Goal: Task Accomplishment & Management: Manage account settings

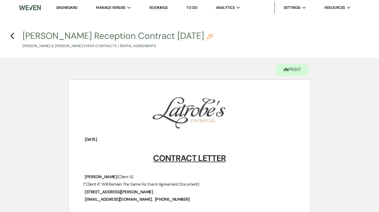
click at [74, 12] on li "Dashboard" at bounding box center [66, 8] width 27 height 12
click at [72, 7] on link "Dashboard" at bounding box center [66, 7] width 21 height 5
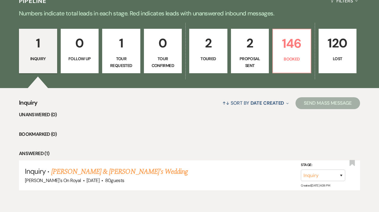
scroll to position [134, 0]
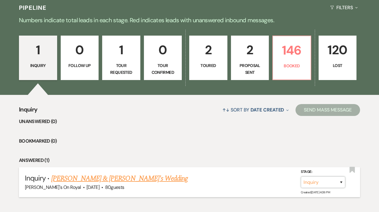
click at [301, 176] on select "Inquiry Follow Up Tour Requested Tour Confirmed Toured Proposal Sent Booked Lost" at bounding box center [323, 182] width 44 height 12
select select "8"
click option "Lost" at bounding box center [0, 0] width 0 height 0
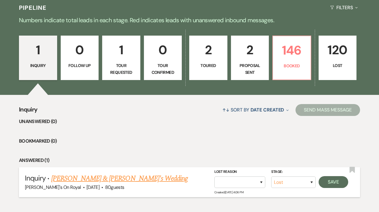
click at [262, 176] on div "Lost Reason Booked Elsewhere Budget Date Unavailable No Response Not a Good Mat…" at bounding box center [240, 178] width 51 height 19
click at [215, 176] on select "Booked Elsewhere Budget Date Unavailable No Response Not a Good Match Capacity …" at bounding box center [240, 182] width 51 height 12
select select "5"
click option "No Response" at bounding box center [0, 0] width 0 height 0
click at [337, 186] on button "Save" at bounding box center [334, 182] width 30 height 12
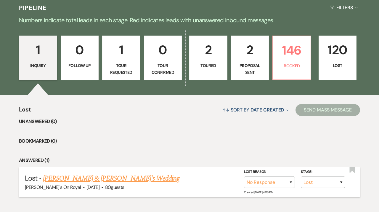
scroll to position [104, 0]
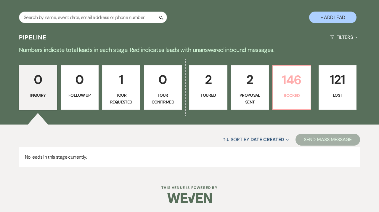
click at [283, 94] on p "Booked" at bounding box center [292, 95] width 31 height 7
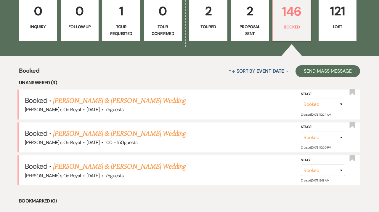
scroll to position [174, 0]
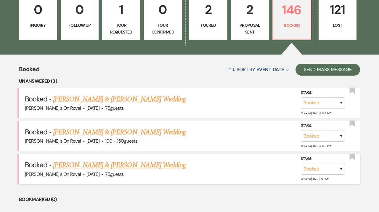
click at [180, 161] on link "[PERSON_NAME] & [PERSON_NAME] Wedding" at bounding box center [119, 165] width 133 height 11
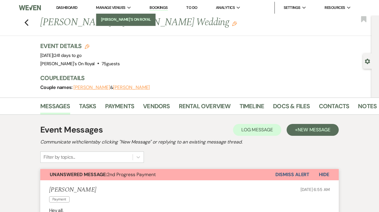
click at [116, 16] on link "[PERSON_NAME]'s On Royal" at bounding box center [125, 20] width 59 height 12
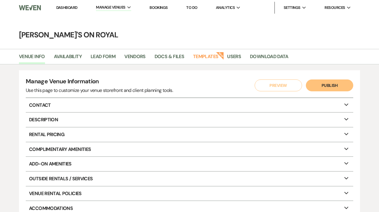
click at [202, 53] on li "Templates New" at bounding box center [208, 58] width 31 height 12
click at [216, 58] on link "Templates" at bounding box center [205, 58] width 25 height 11
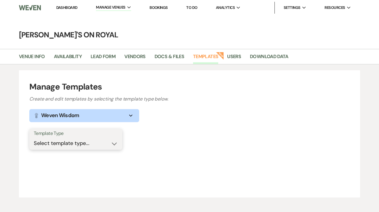
select select "Message Templates"
click option "Message Templates" at bounding box center [0, 0] width 0 height 0
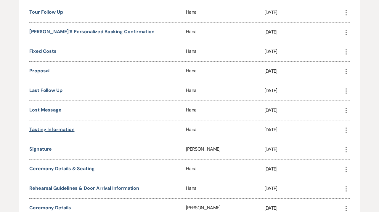
scroll to position [267, 0]
click at [63, 130] on link "Tasting Information" at bounding box center [51, 129] width 45 height 6
